Goal: Information Seeking & Learning: Learn about a topic

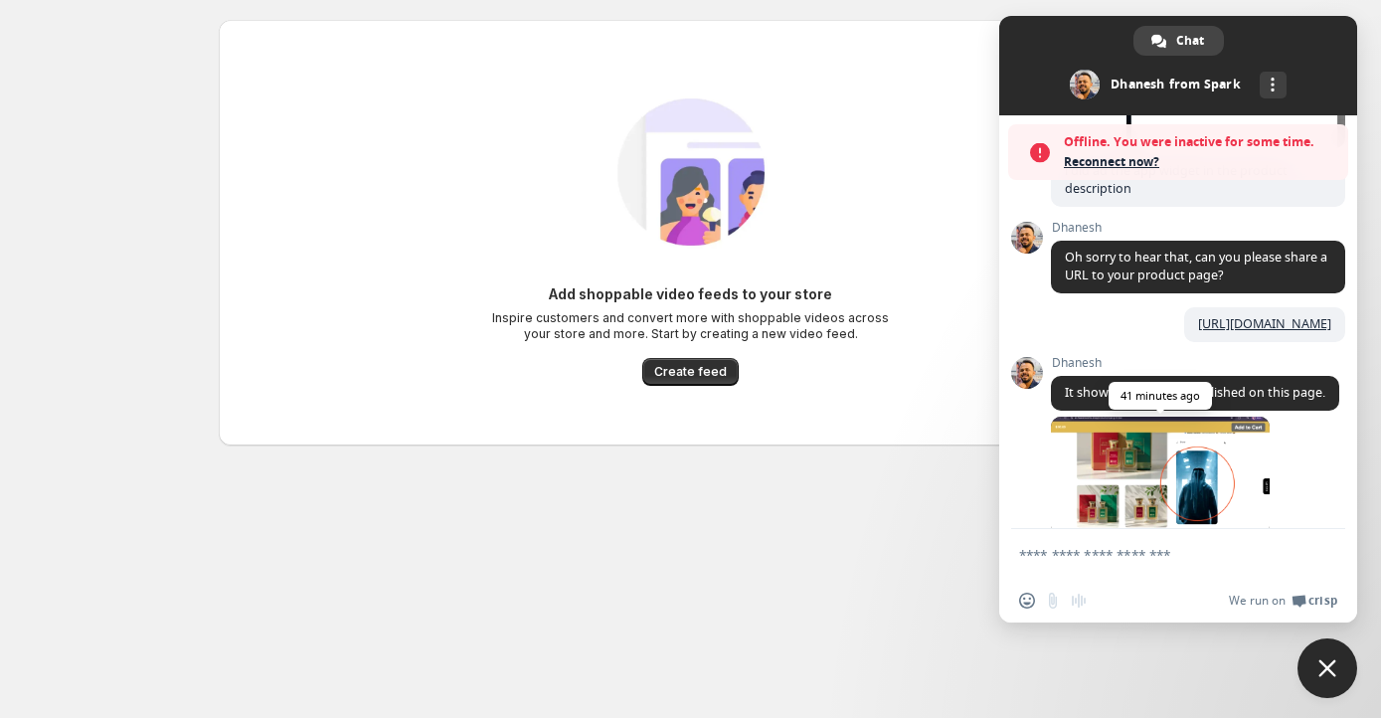
scroll to position [2357, 0]
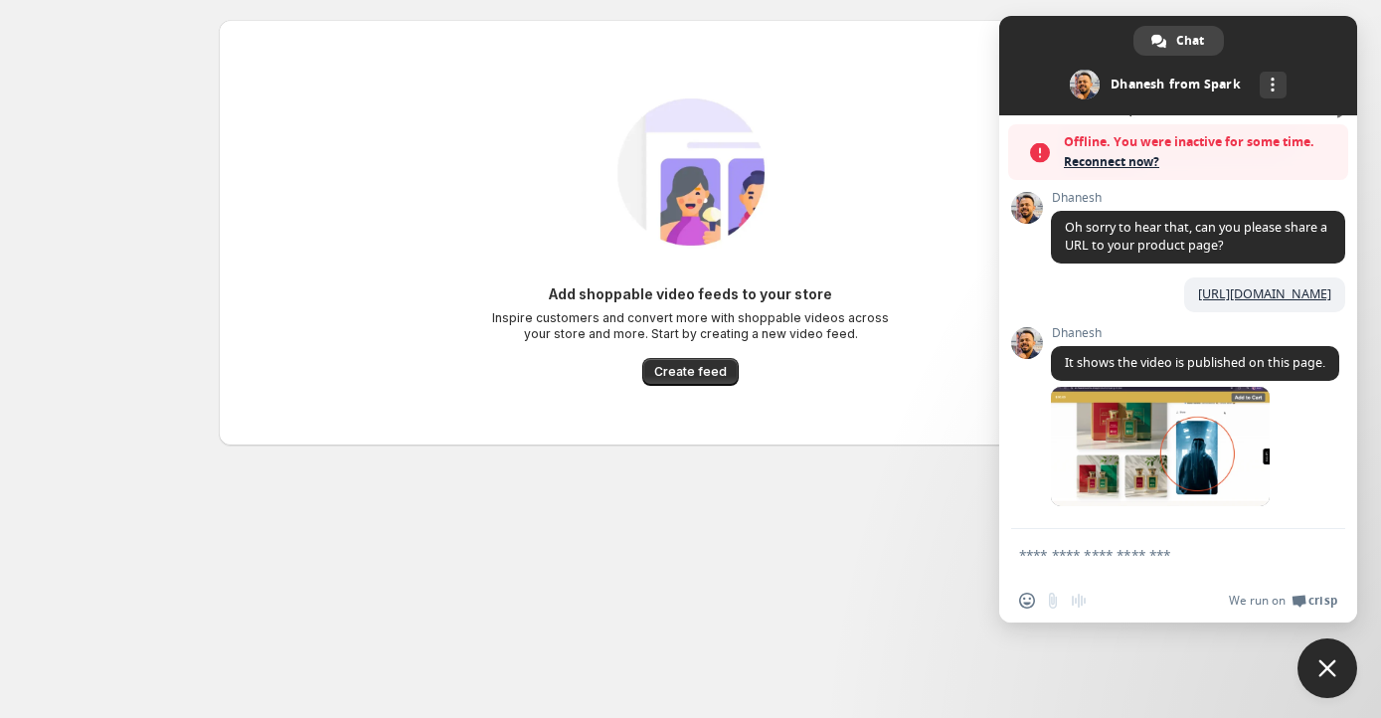
click at [1115, 153] on span "Reconnect now?" at bounding box center [1201, 162] width 274 height 20
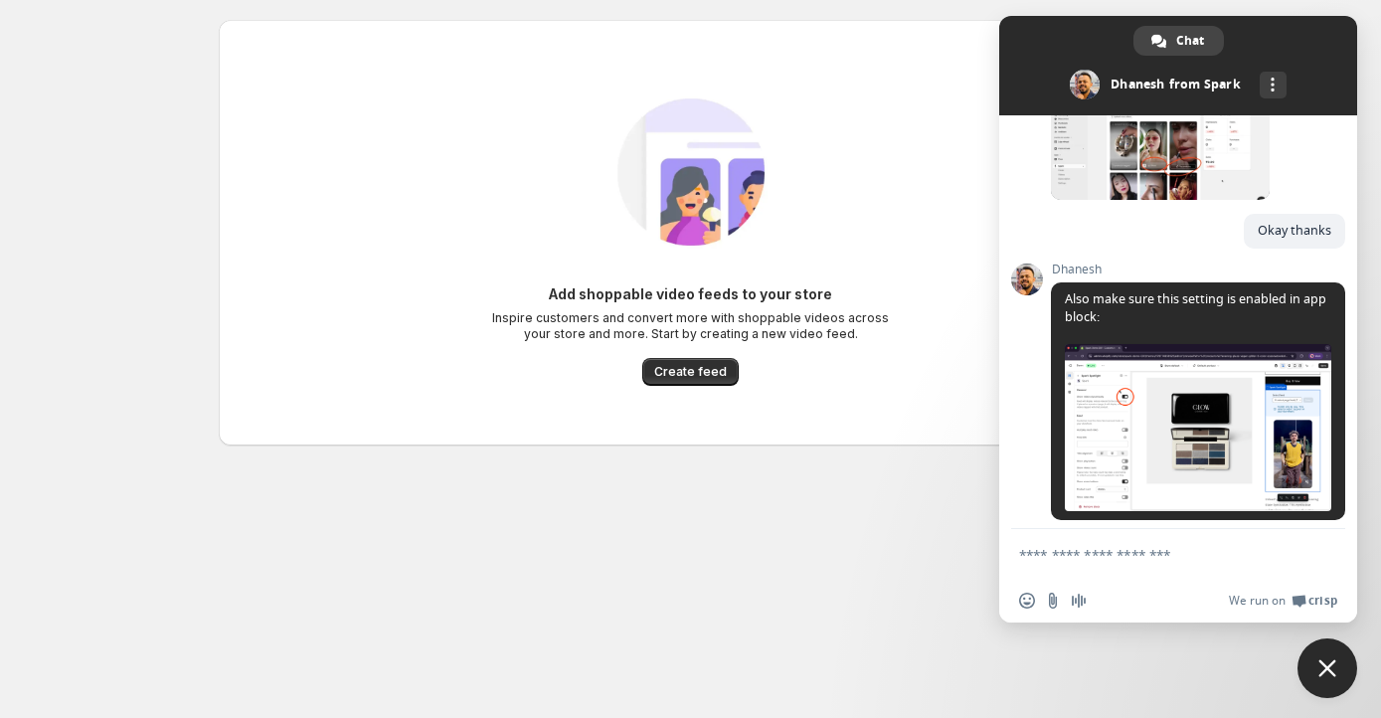
scroll to position [3584, 0]
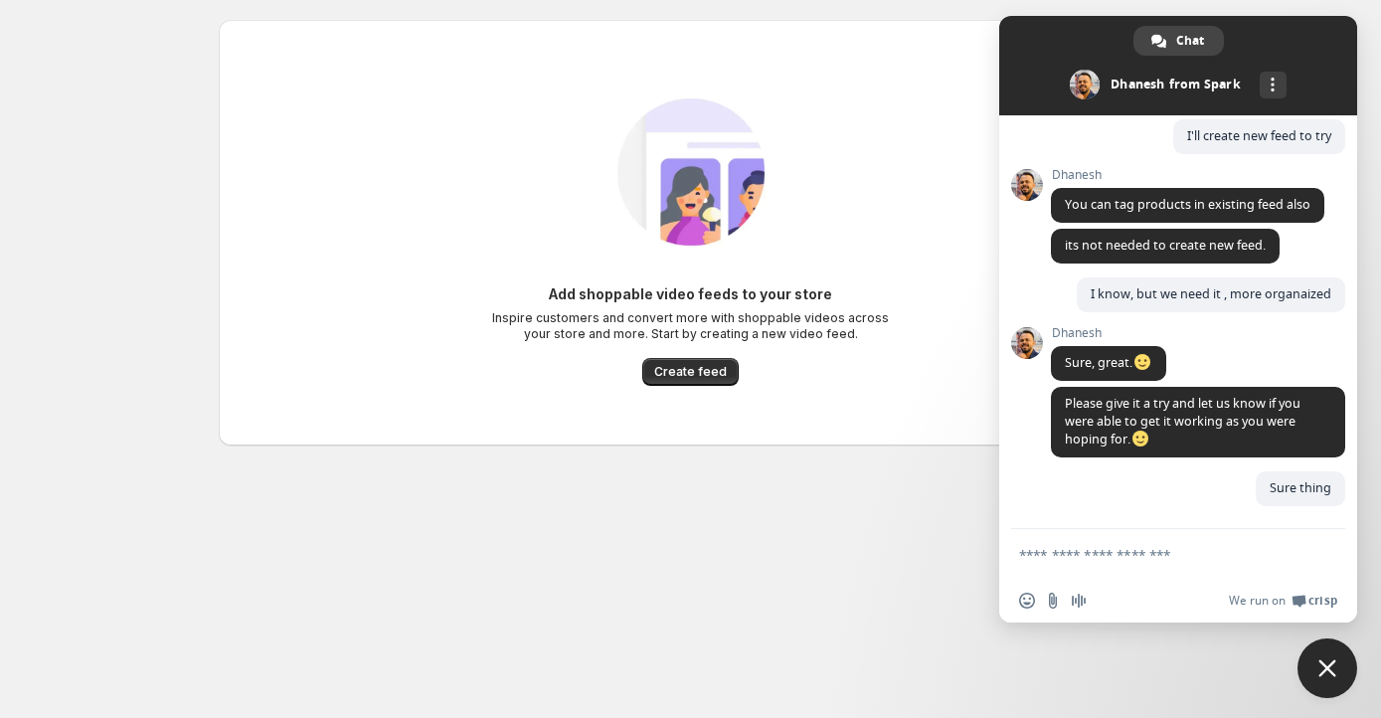
click at [1067, 29] on span at bounding box center [1178, 65] width 358 height 99
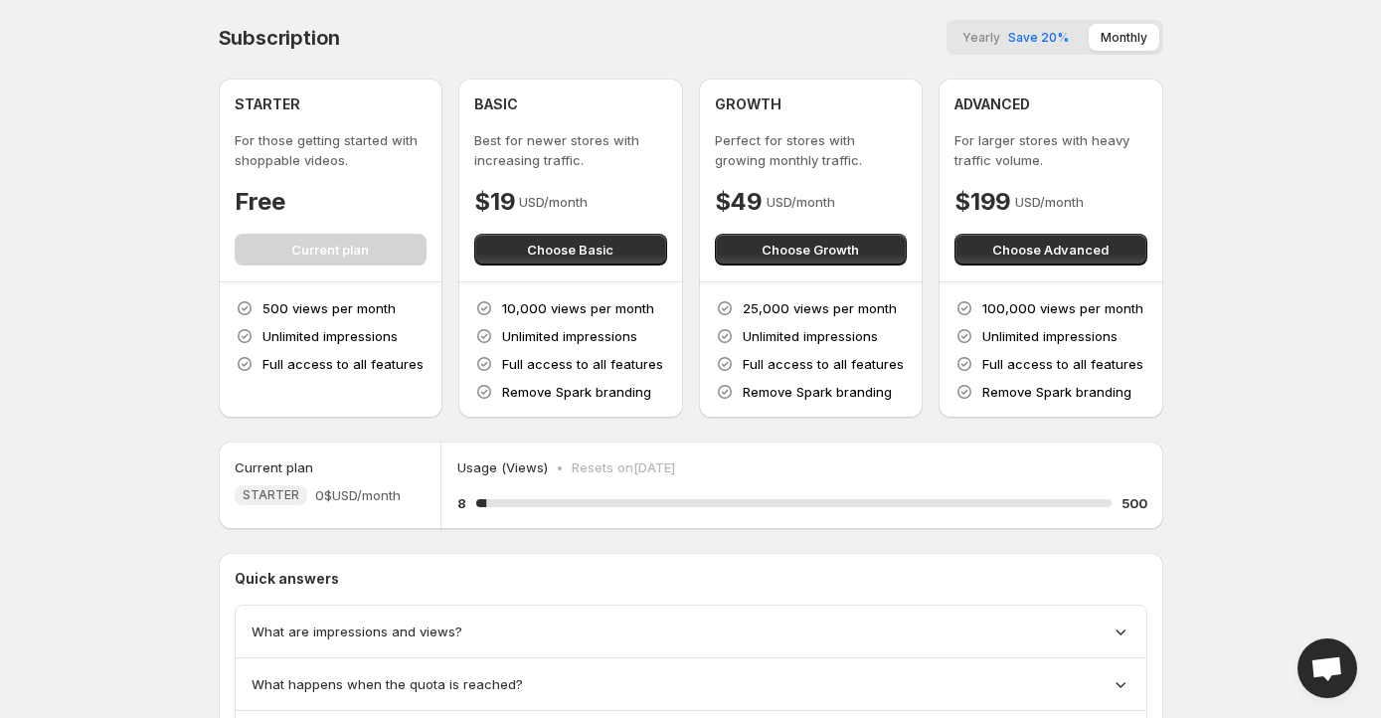
click at [340, 312] on p "500 views per month" at bounding box center [328, 308] width 133 height 20
click at [122, 294] on body "Home Feeds Videos Subscription Settings Subscription Yearly Save 20% Monthly ST…" at bounding box center [690, 359] width 1381 height 718
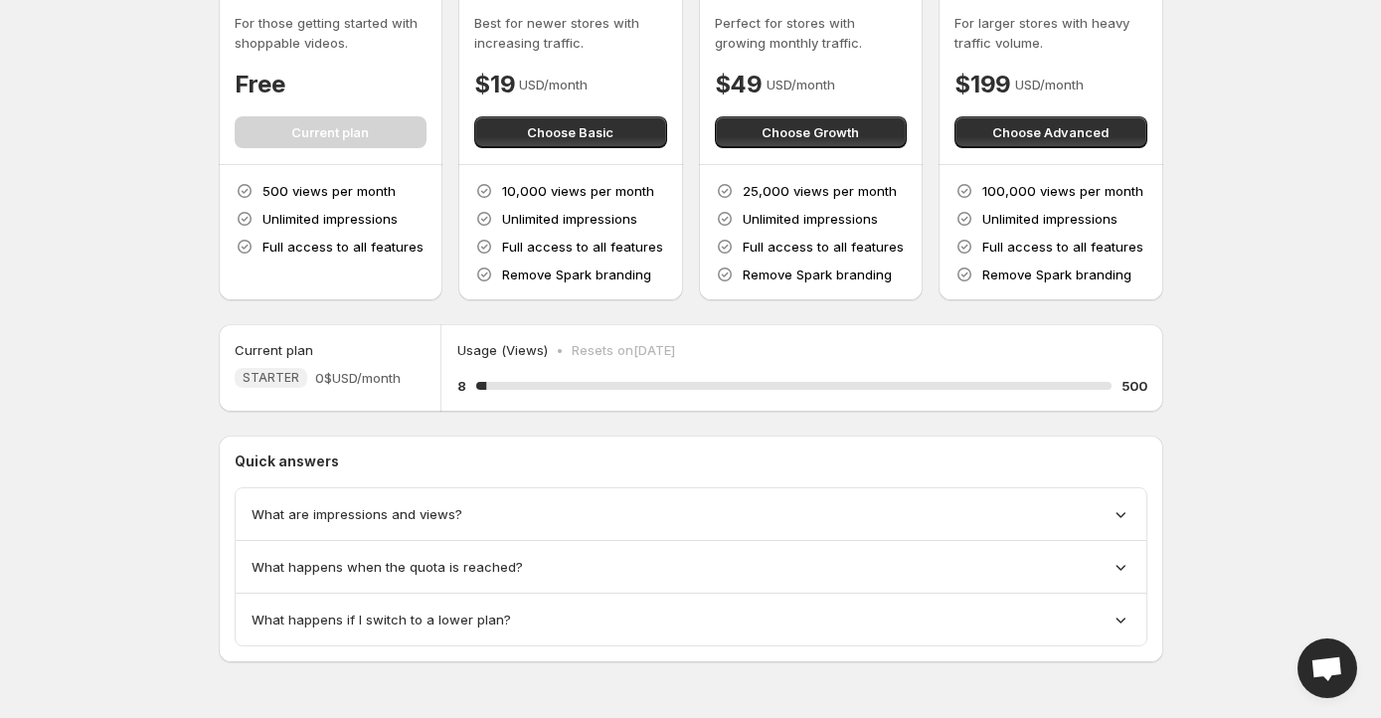
scroll to position [115, 0]
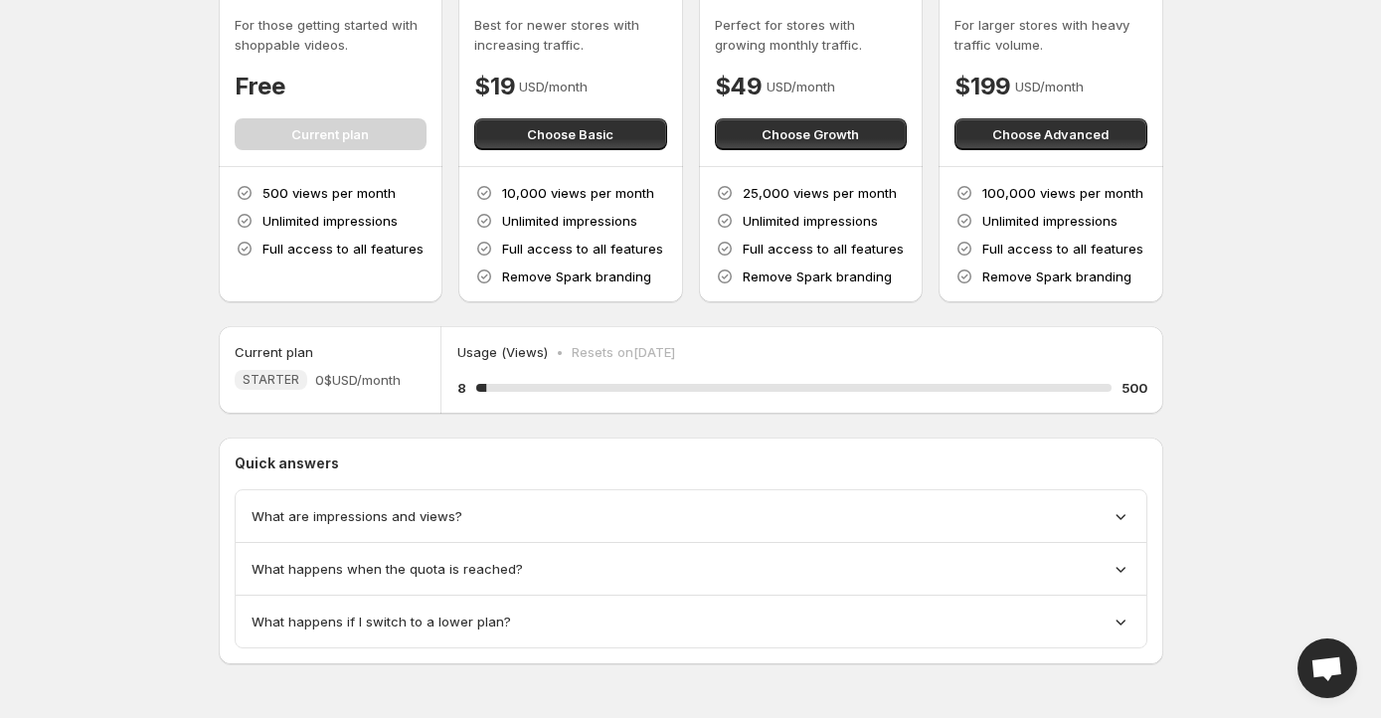
click at [315, 513] on span "What are impressions and views?" at bounding box center [357, 516] width 211 height 20
